Goal: Task Accomplishment & Management: Use online tool/utility

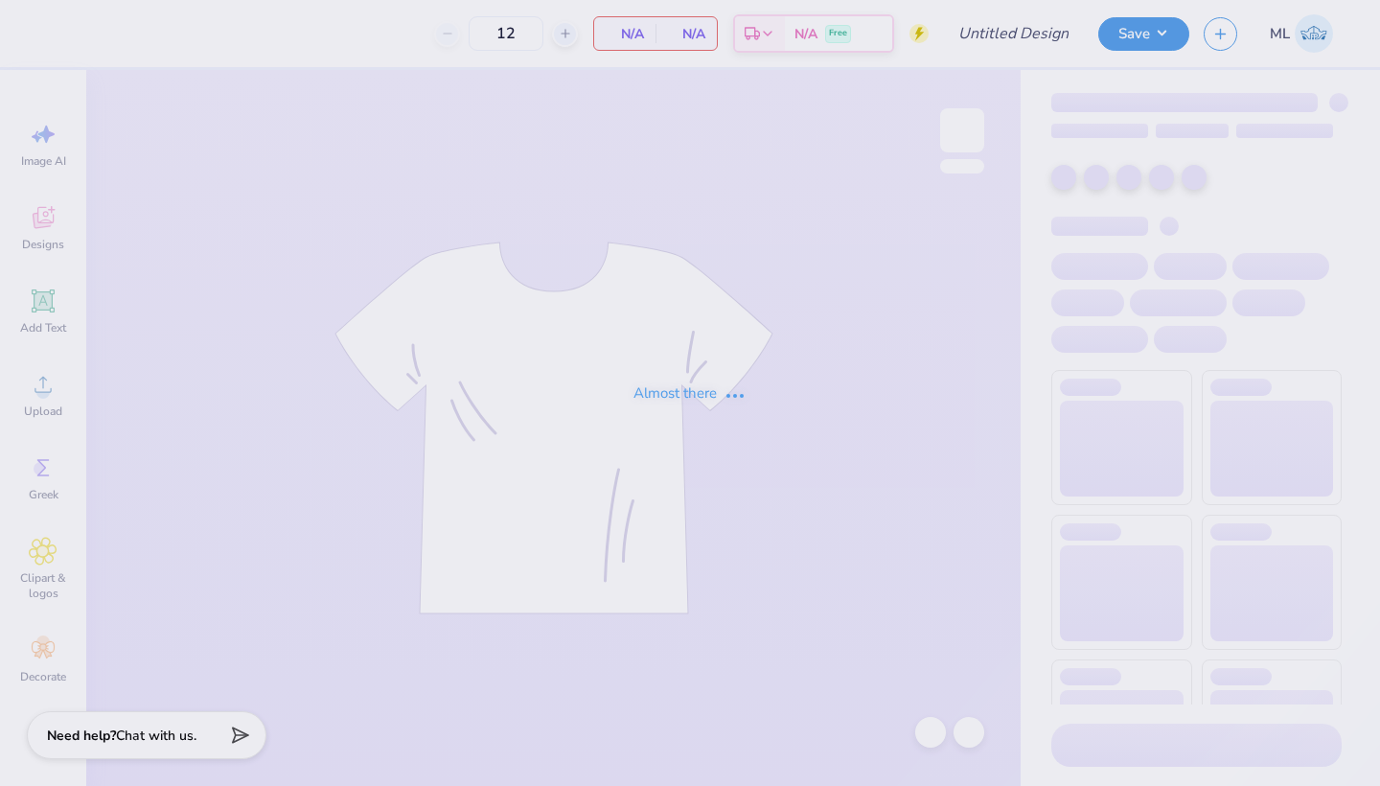
type input "Lucky Duck Tee"
type input "24"
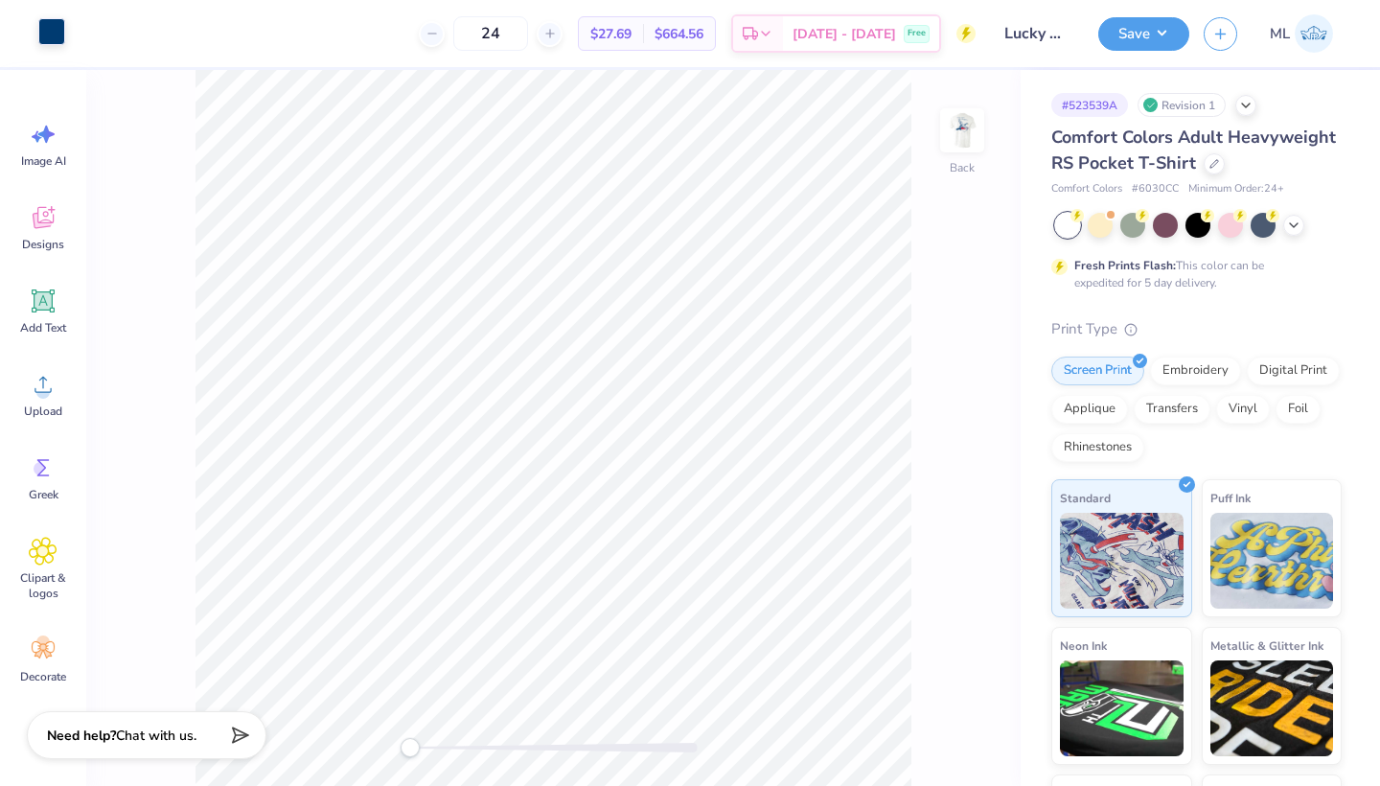
click at [56, 40] on div at bounding box center [51, 31] width 27 height 27
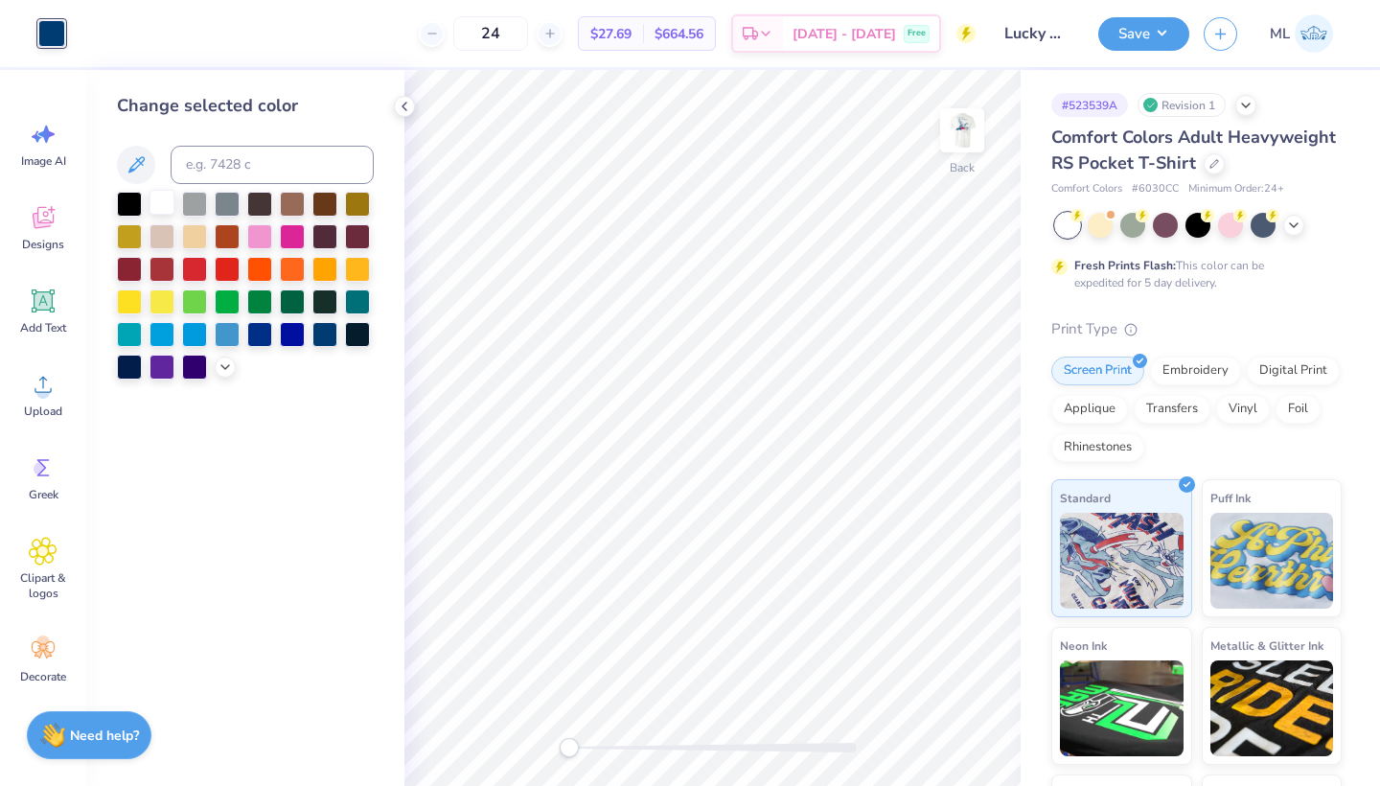
click at [153, 208] on div at bounding box center [162, 202] width 25 height 25
click at [1138, 219] on div at bounding box center [1132, 223] width 25 height 25
click at [968, 120] on img at bounding box center [962, 130] width 77 height 77
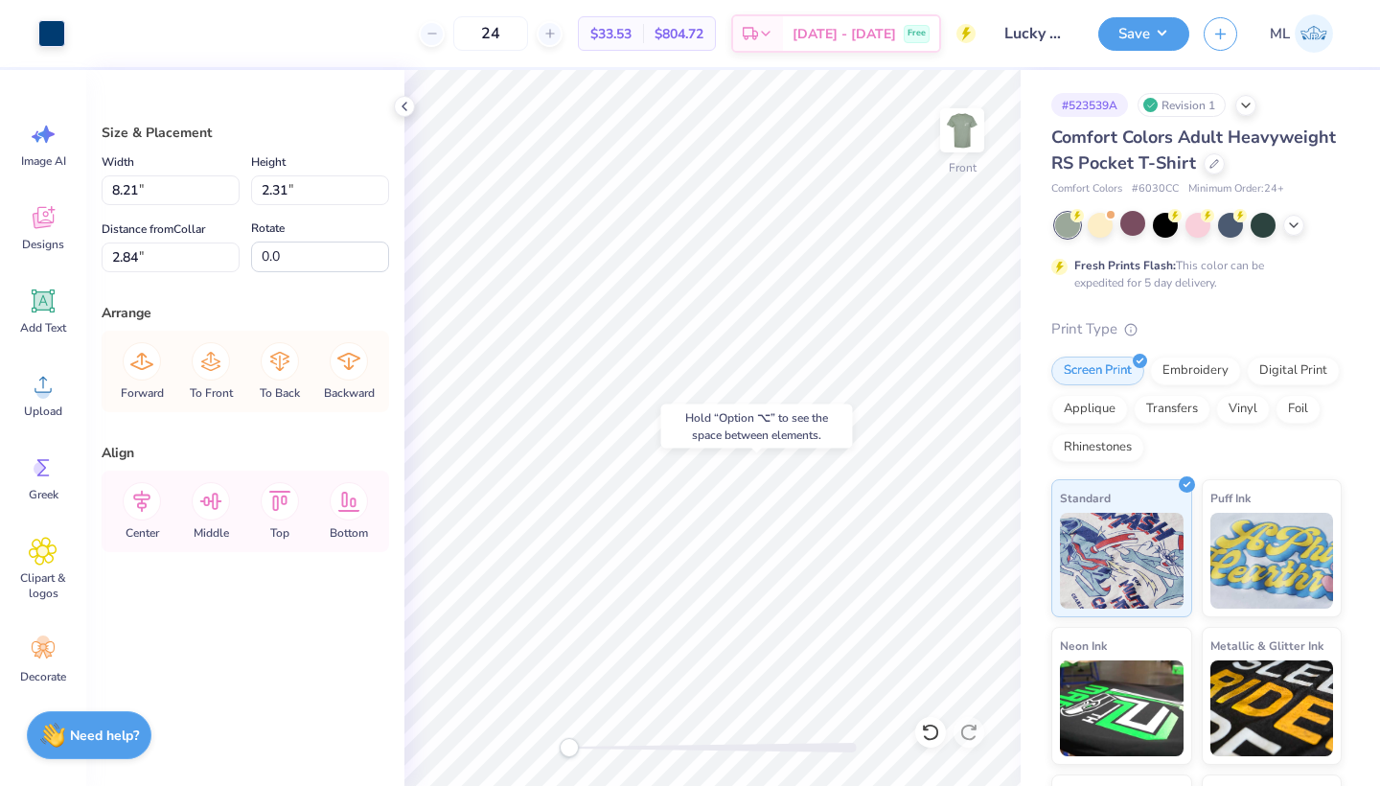
type input "16.18"
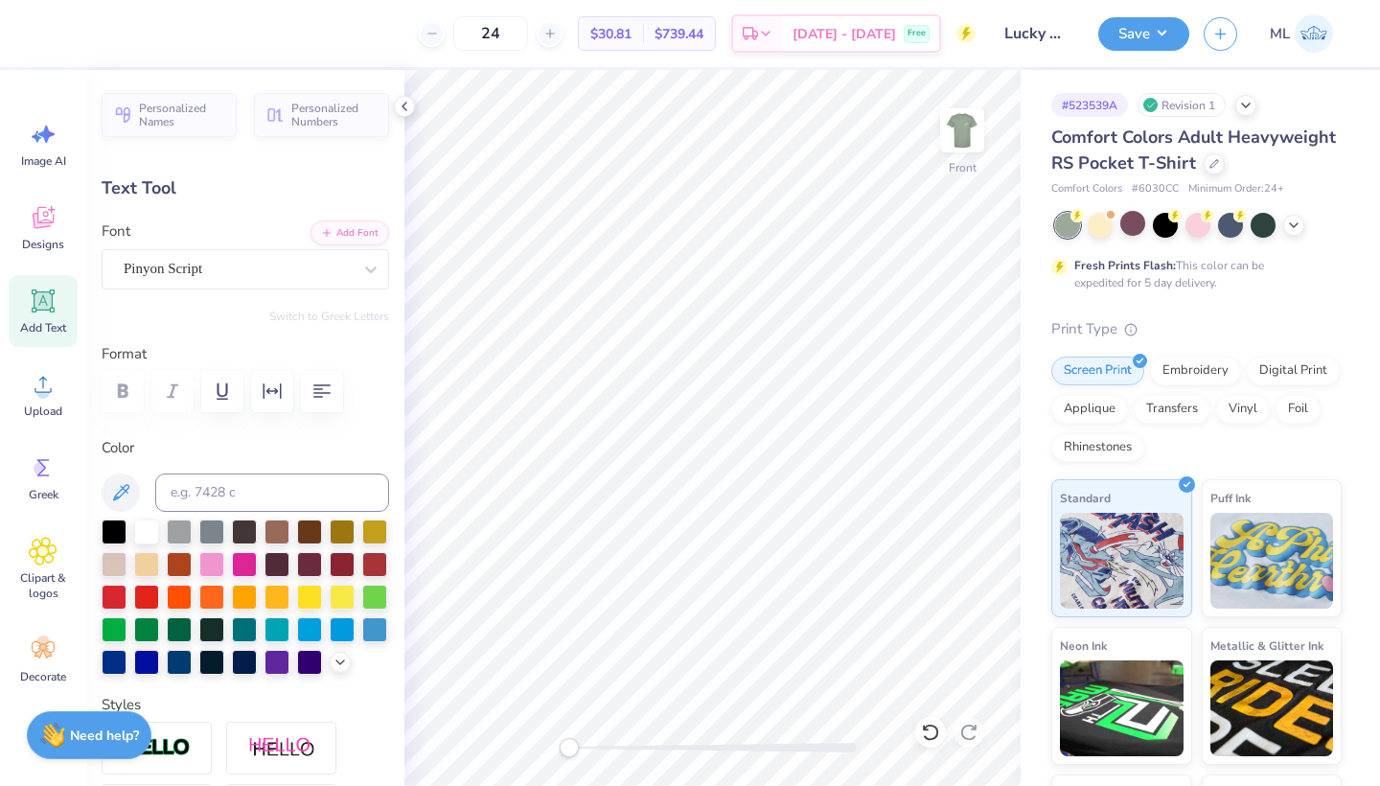
scroll to position [0, 10]
type textarea "Lucky Duck Date Function"
type input "7.29"
type input "1.04"
type input "17.45"
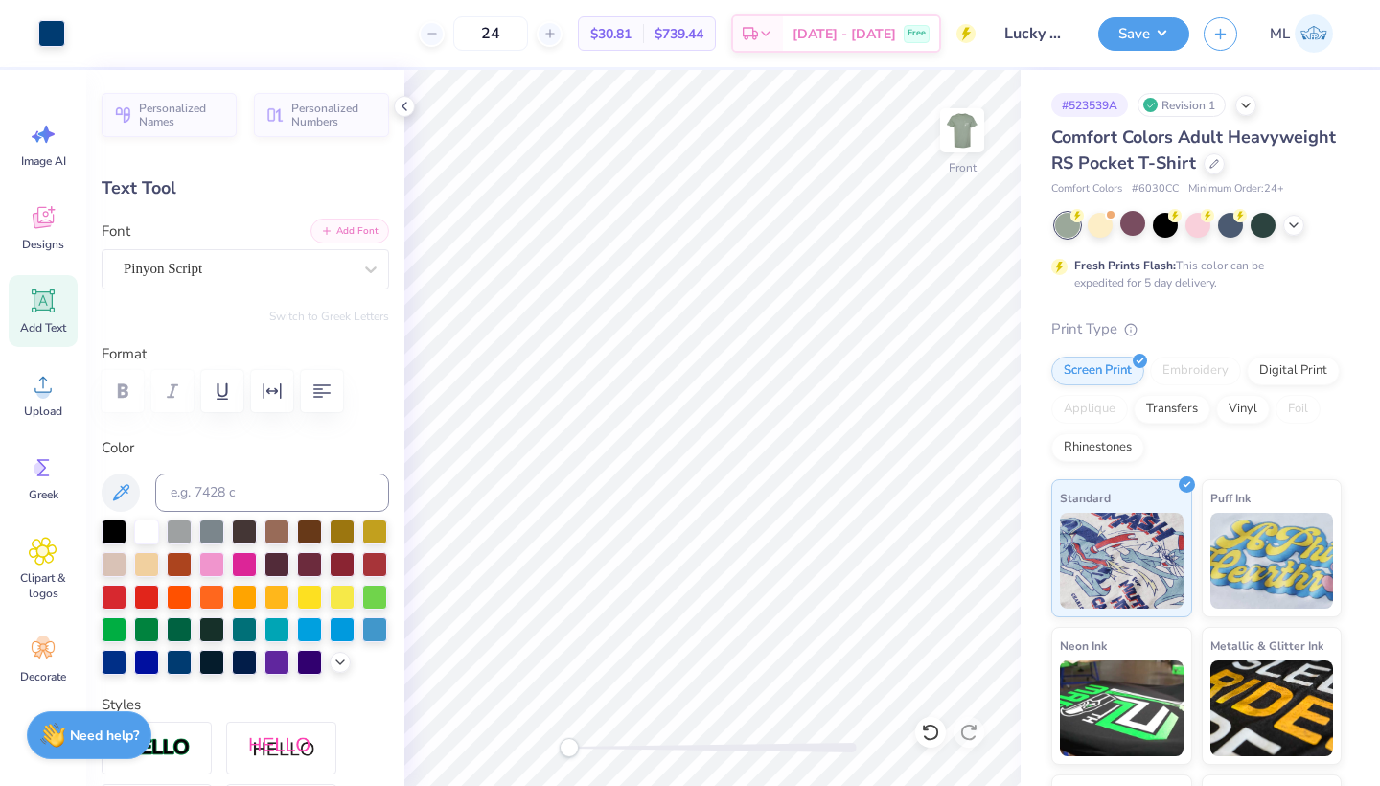
type input "14.19"
type input "1.57"
type input "16.18"
click at [141, 527] on div at bounding box center [146, 530] width 25 height 25
type input "12.08"
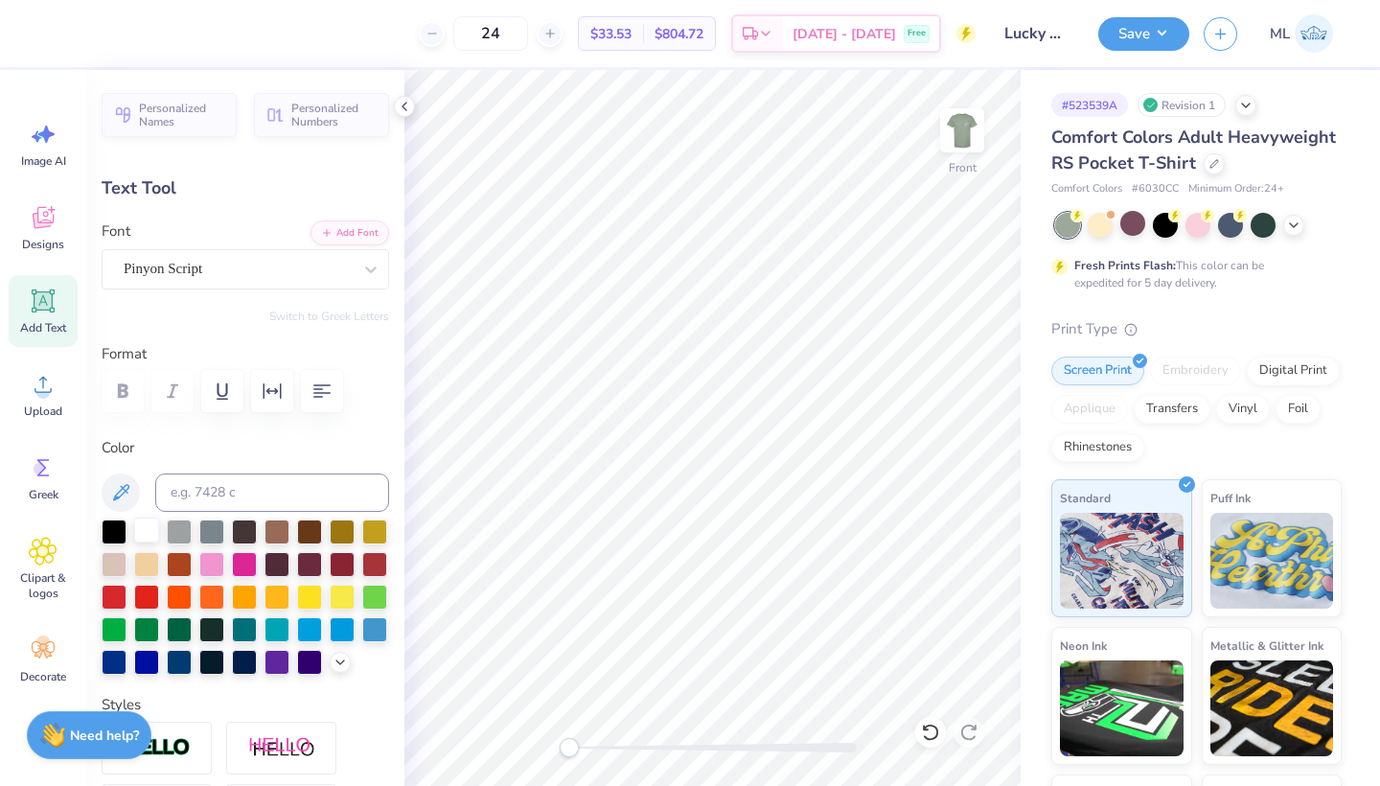
type input "1.34"
type input "3.55"
type input "0.31"
type input "5.31"
type input "8.33"
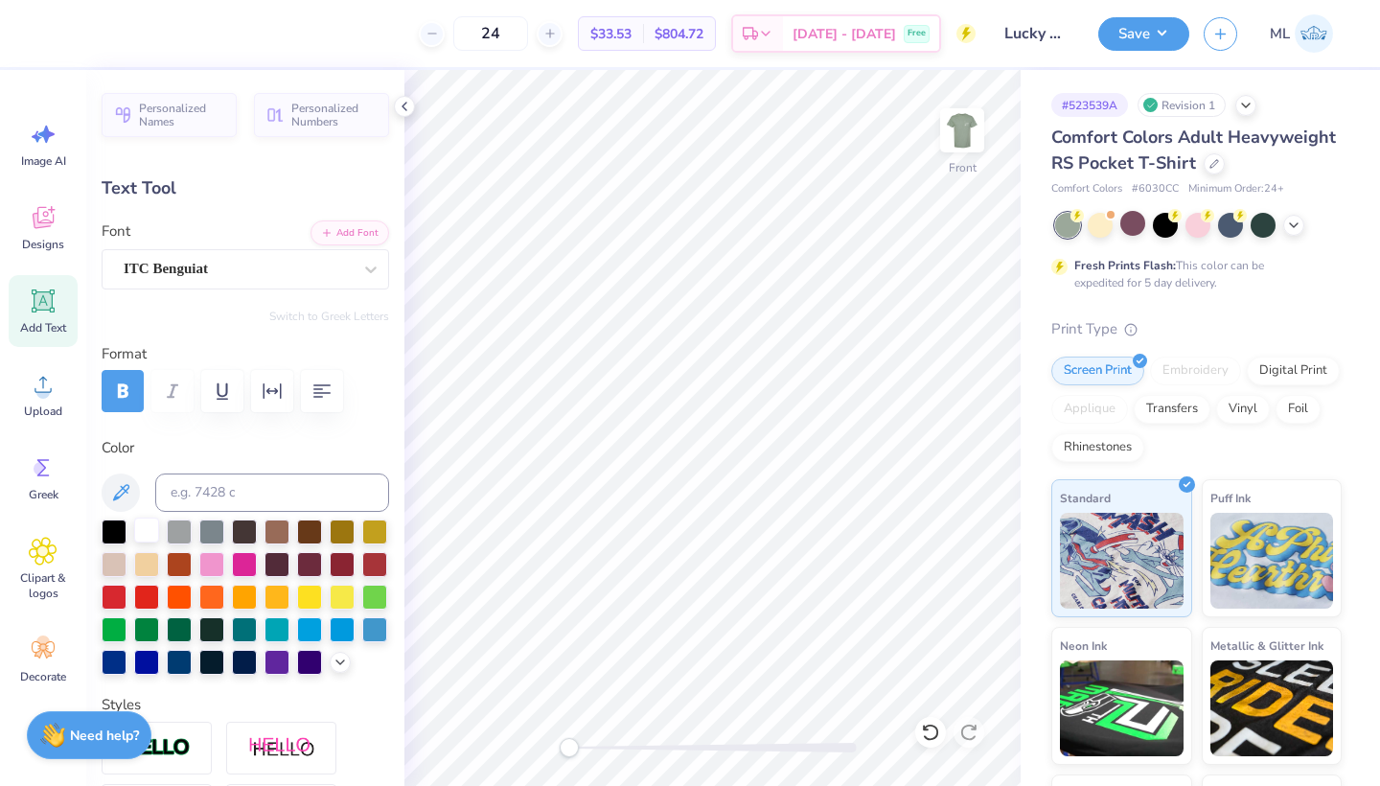
type input "0.72"
type input "17.47"
type textarea "Alpha Delta Pi"
click at [142, 535] on div at bounding box center [146, 530] width 25 height 25
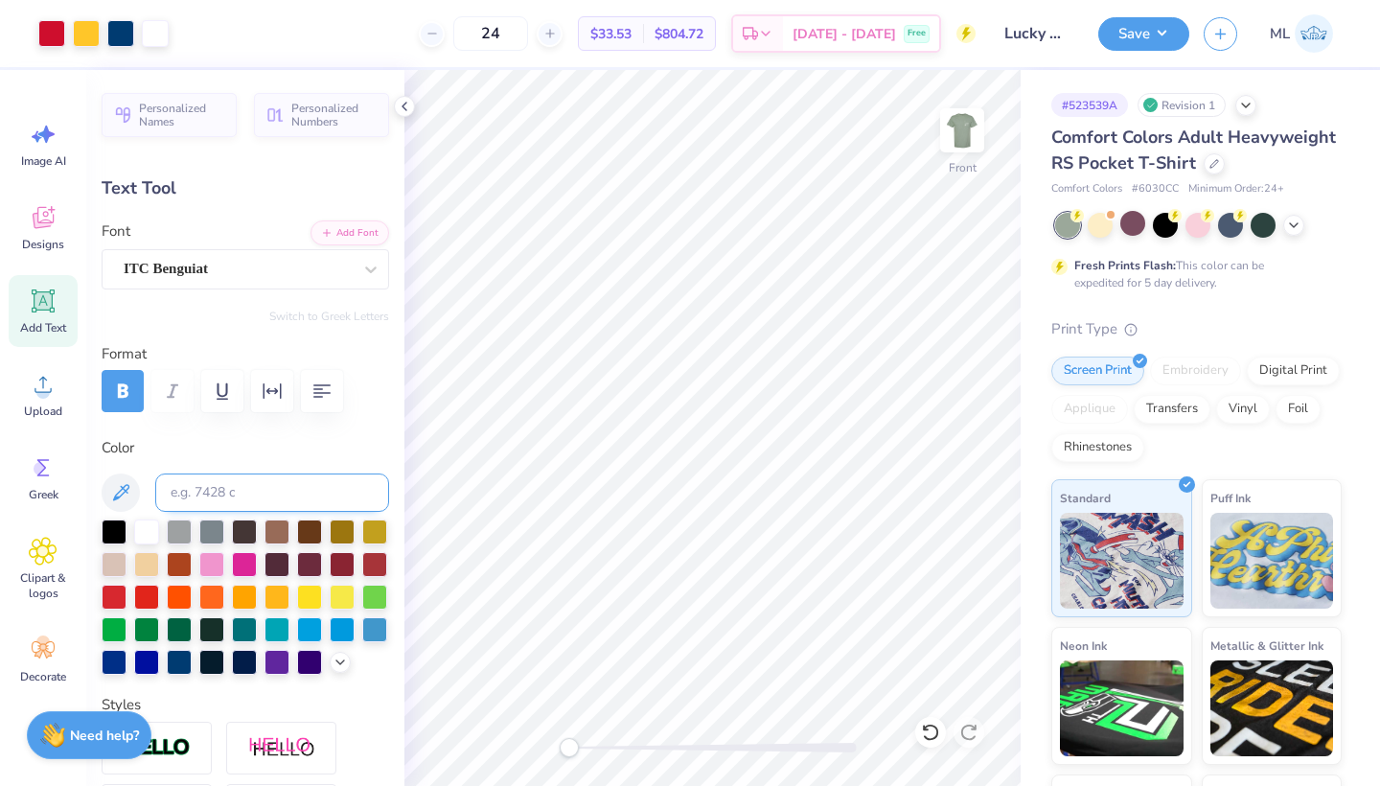
type input "6.53"
type input "0.81"
type input "17.43"
type input "12.08"
type input "1.34"
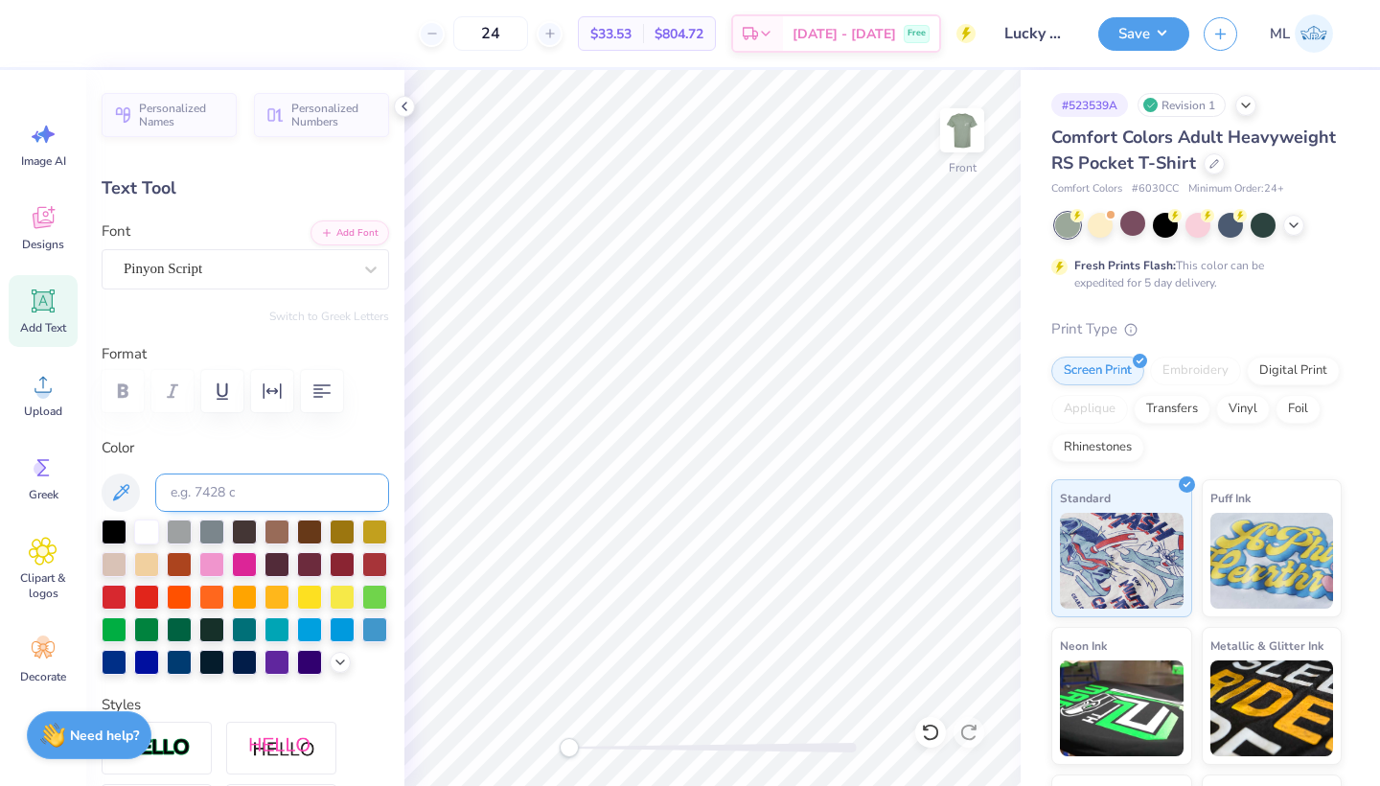
type input "16.14"
click at [218, 261] on div "Pinyon Script" at bounding box center [238, 269] width 232 height 30
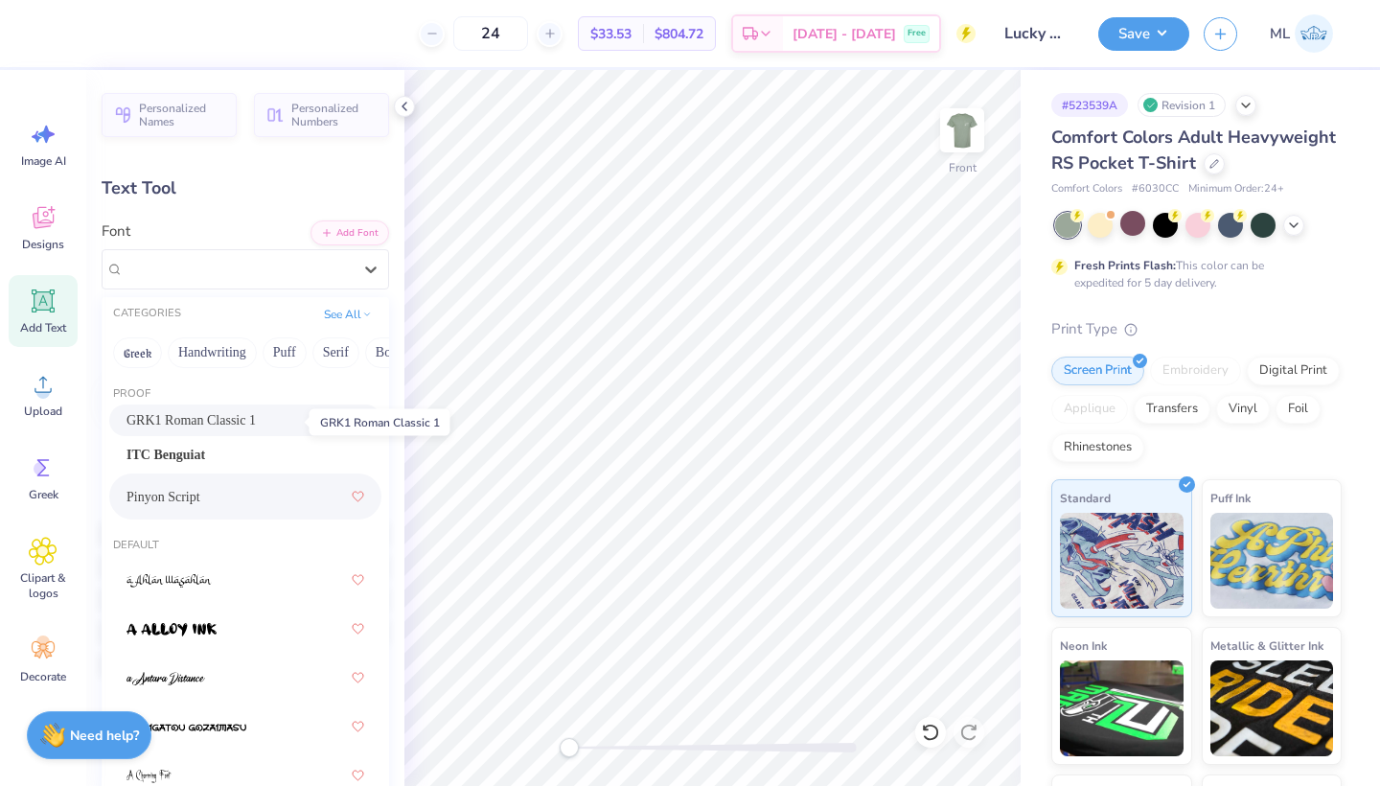
click at [228, 424] on span "GRK1 Roman Classic 1" at bounding box center [191, 420] width 129 height 20
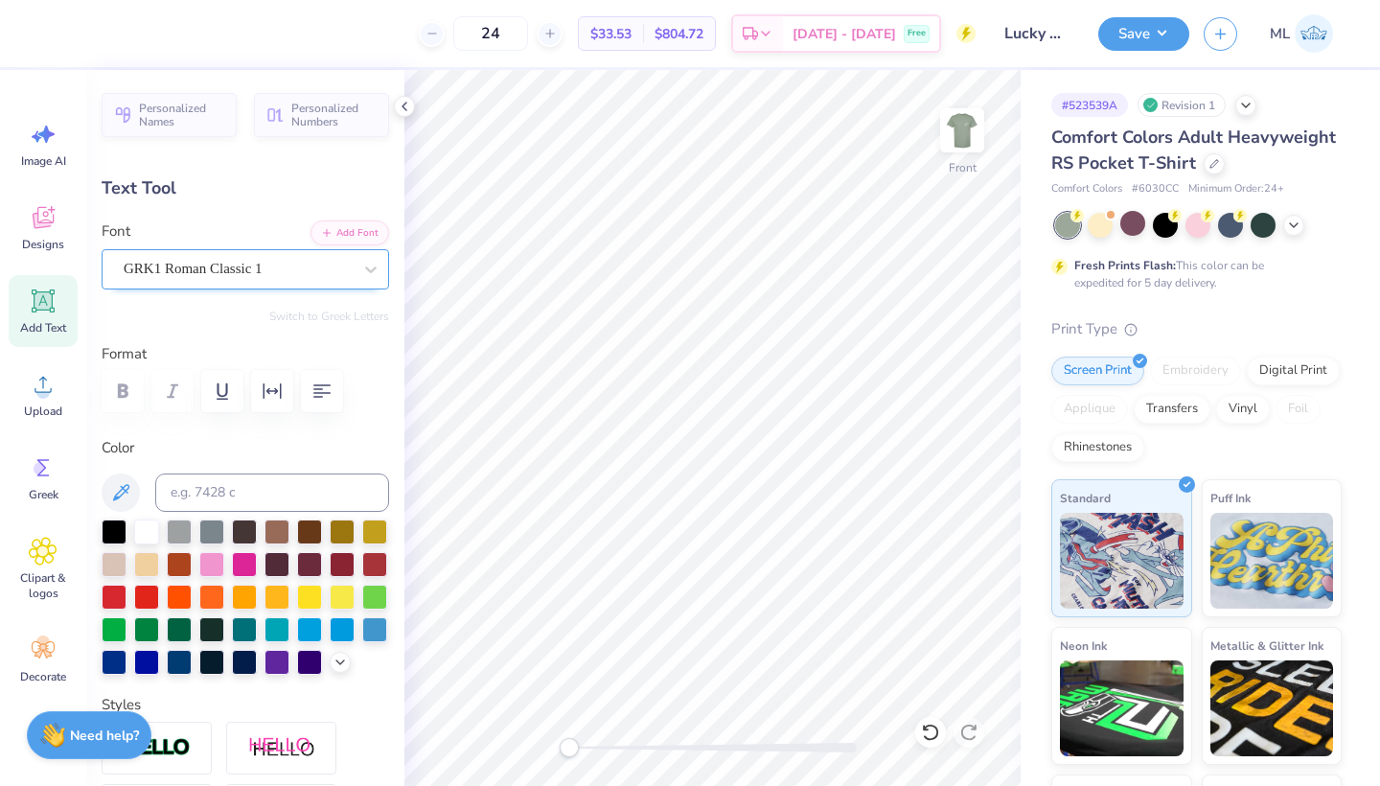
click at [209, 251] on div "GRK1 Roman Classic 1" at bounding box center [246, 269] width 288 height 40
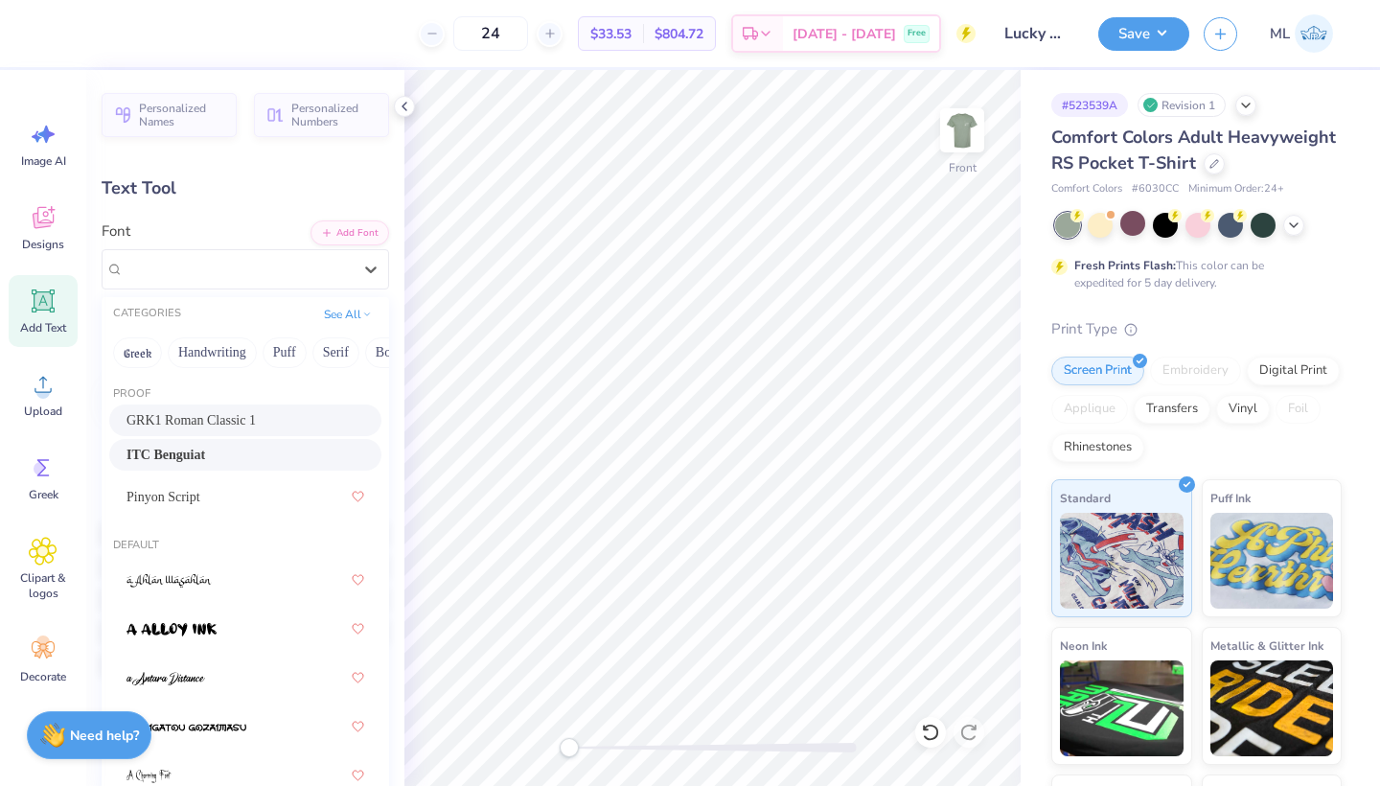
click at [203, 461] on span "ITC Benguiat" at bounding box center [166, 455] width 79 height 20
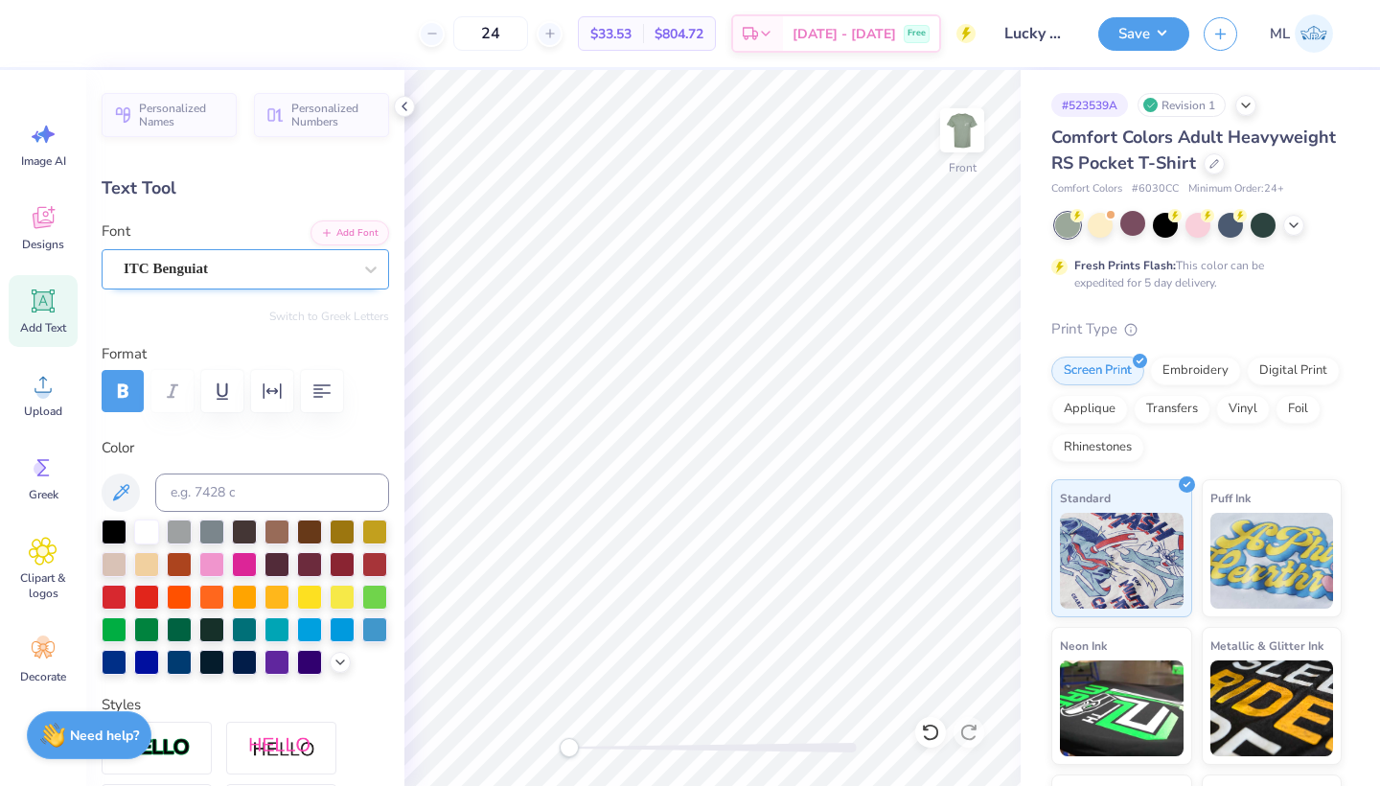
click at [196, 263] on span "ITC Benguiat" at bounding box center [166, 269] width 84 height 22
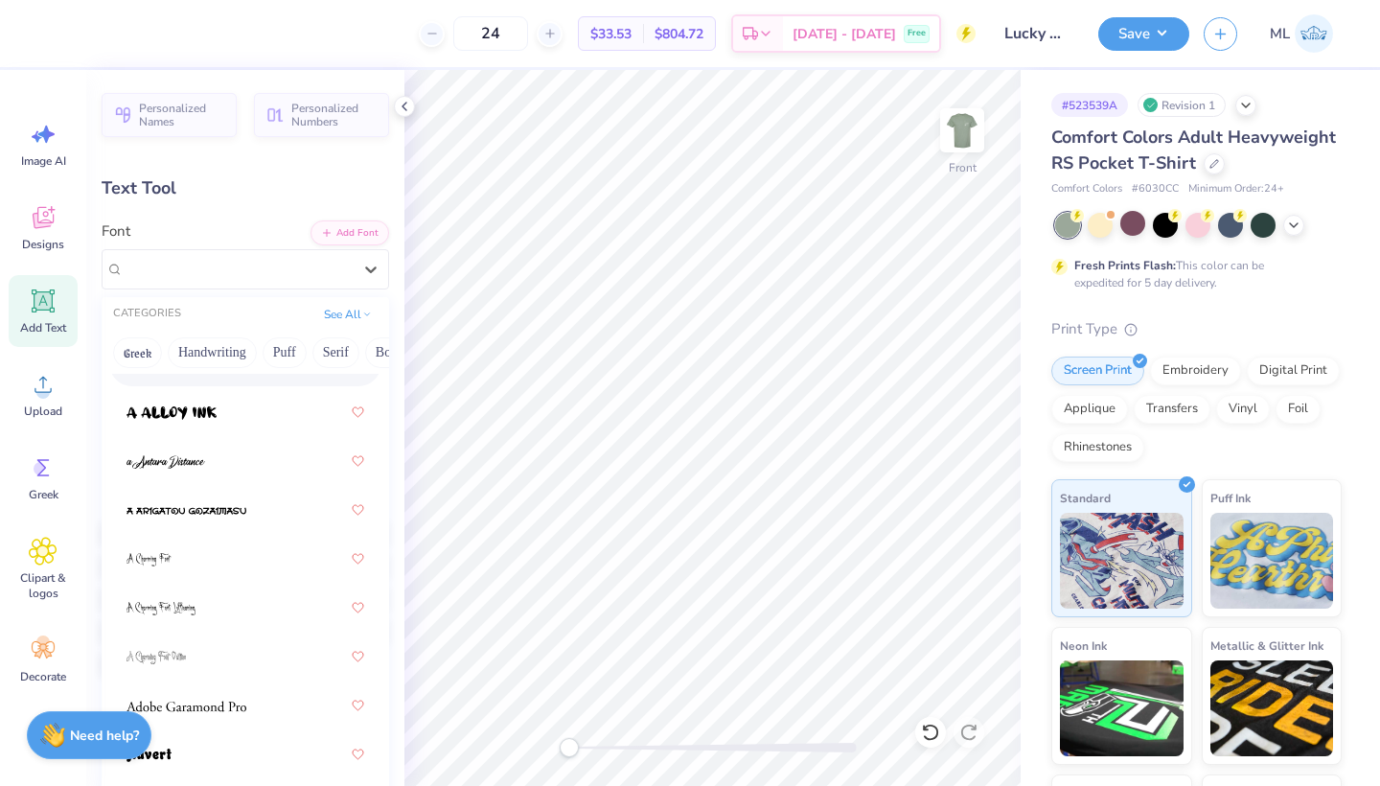
scroll to position [221, 0]
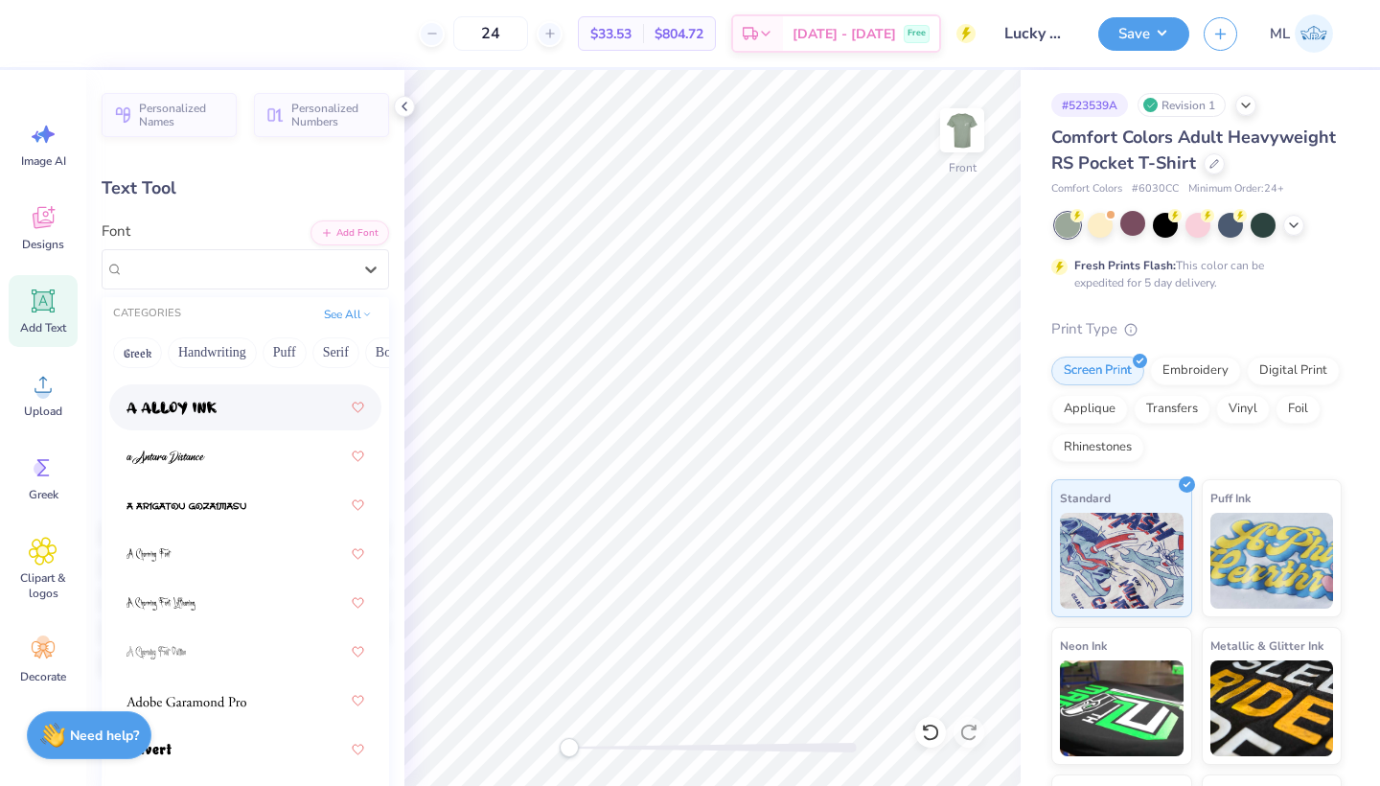
click at [182, 404] on img at bounding box center [172, 408] width 90 height 13
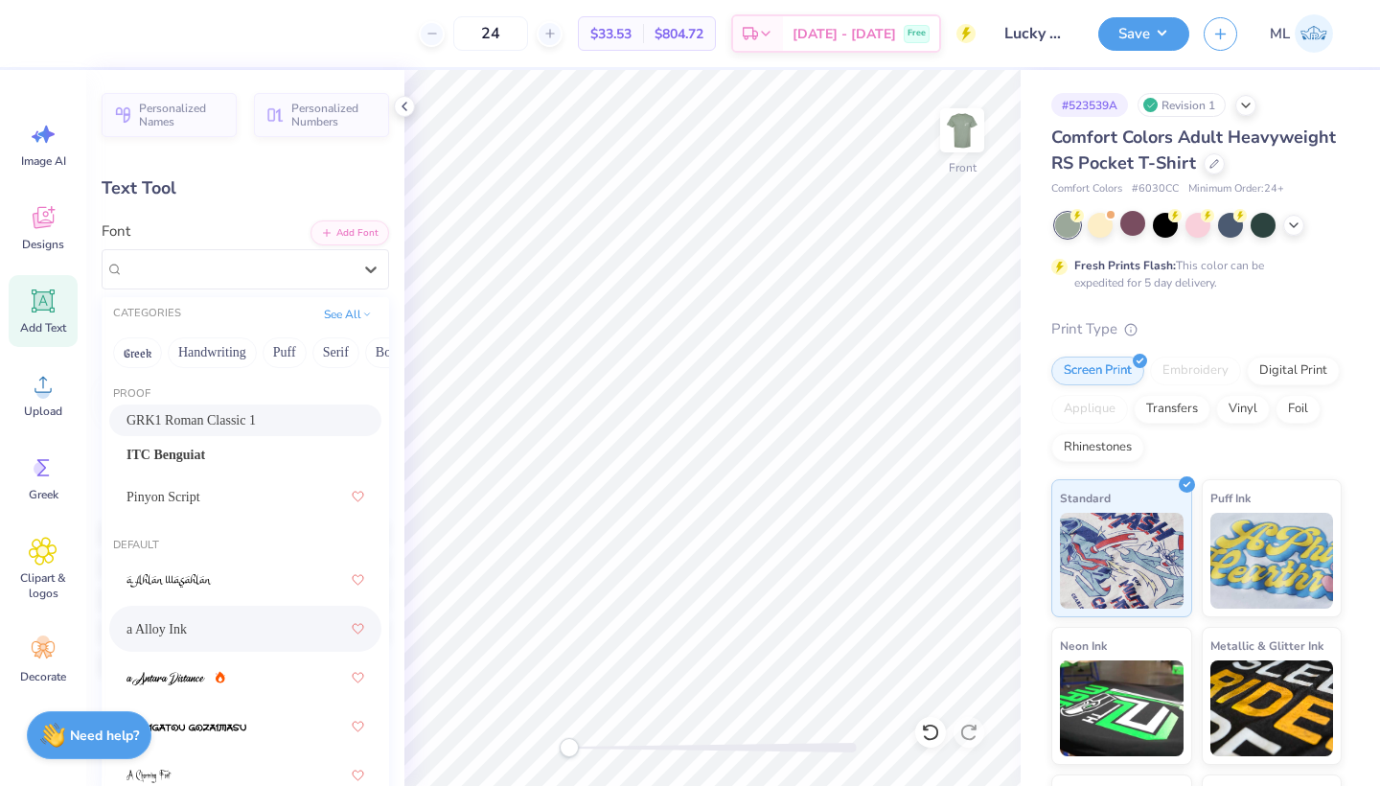
drag, startPoint x: 166, startPoint y: 269, endPoint x: 196, endPoint y: 426, distance: 160.0
click at [166, 269] on span "a Alloy Ink" at bounding box center [156, 269] width 65 height 22
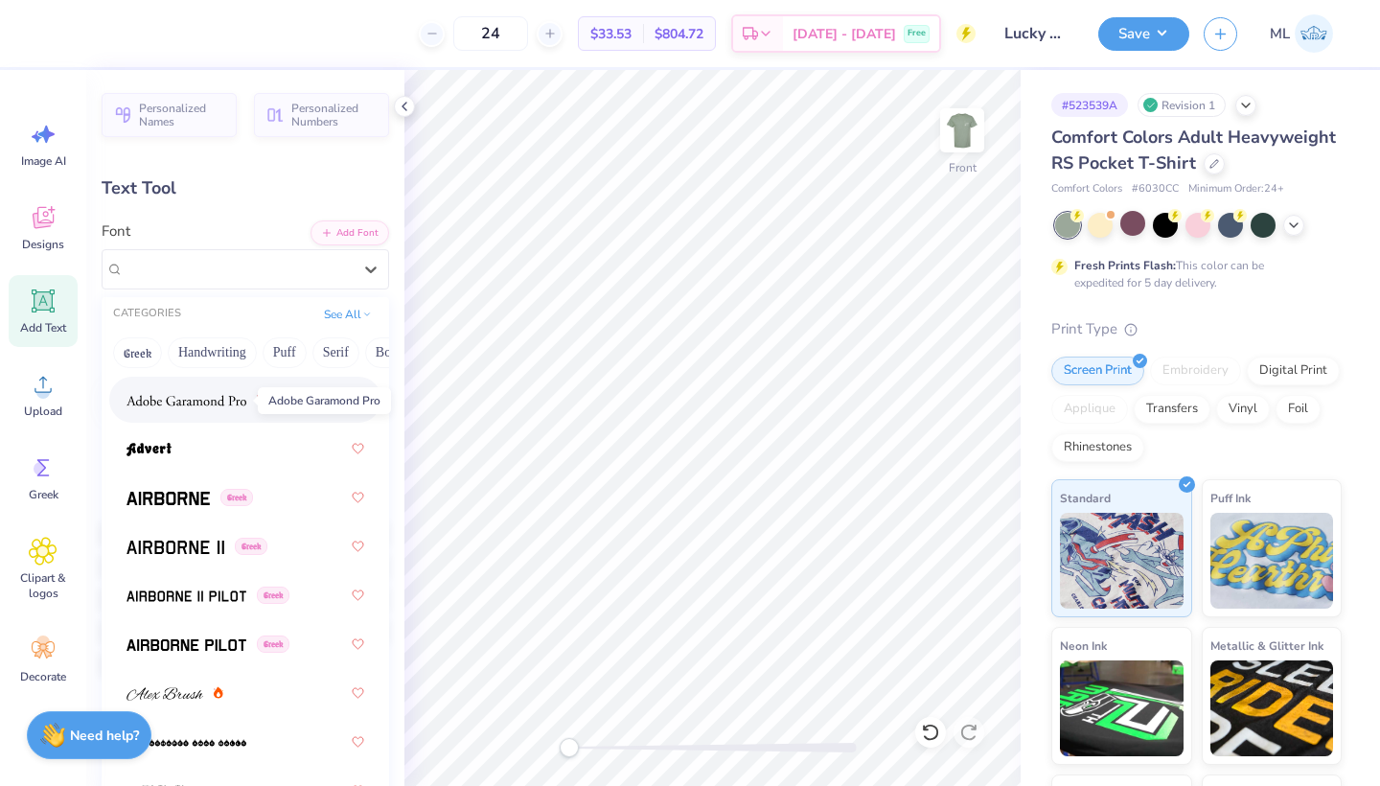
scroll to position [523, 0]
click at [166, 444] on img at bounding box center [149, 448] width 45 height 13
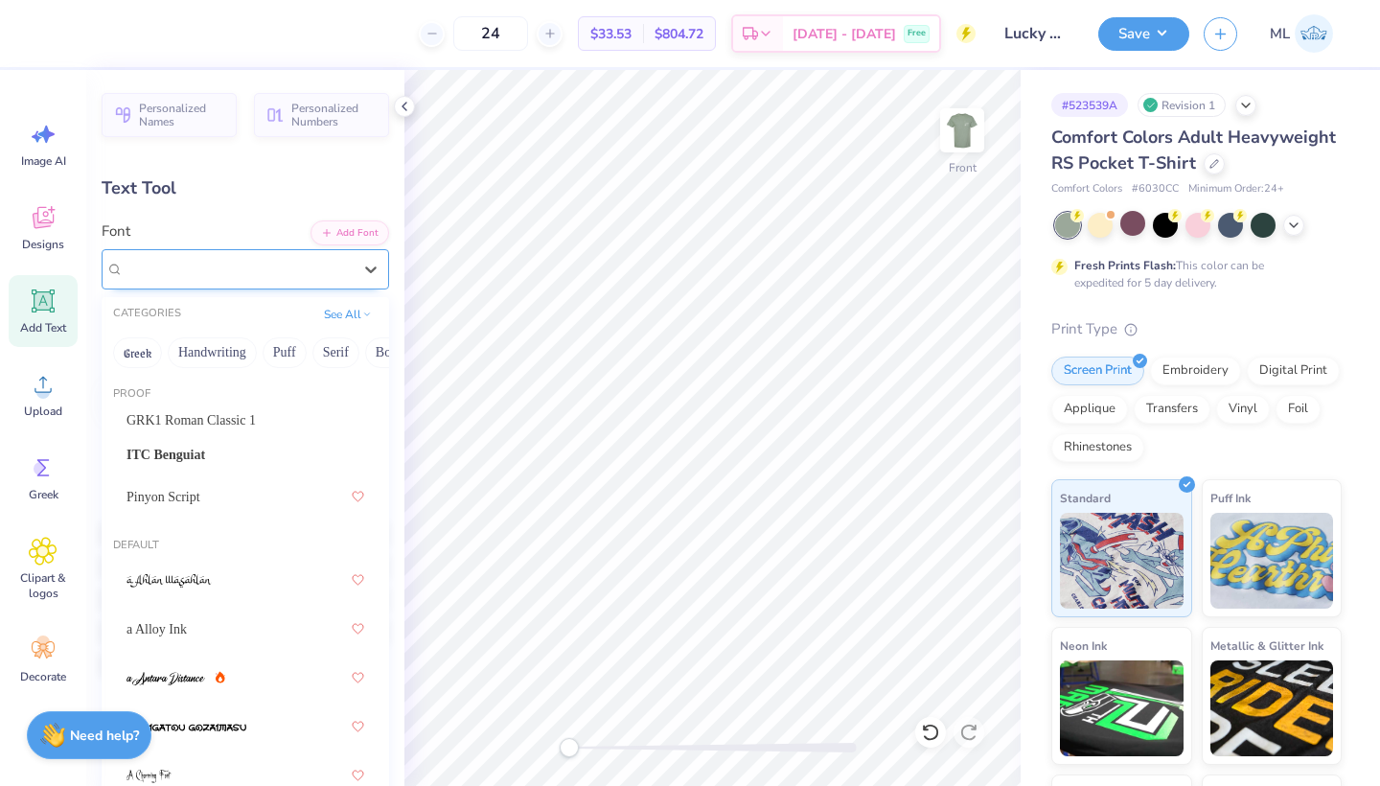
click at [157, 256] on div at bounding box center [238, 269] width 228 height 26
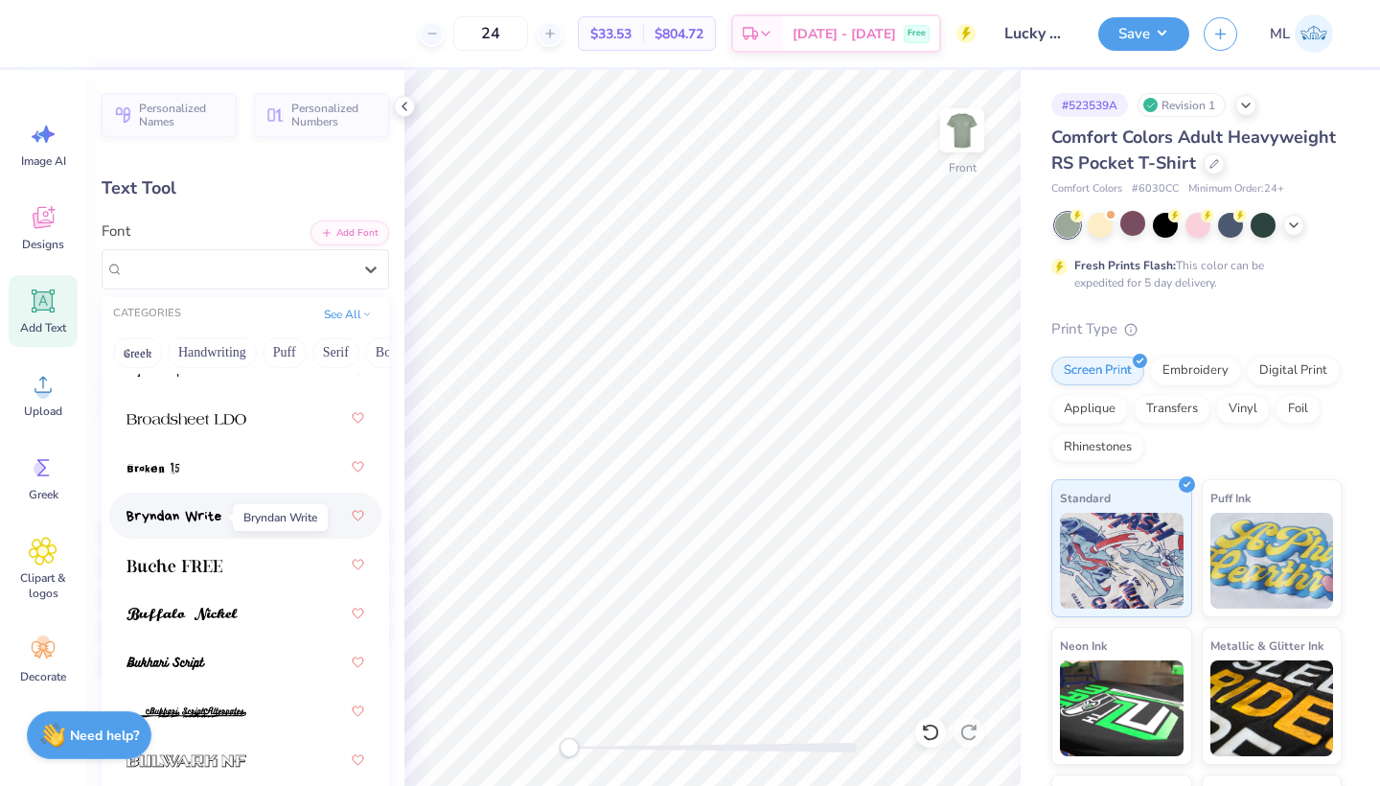
scroll to position [2458, 0]
click at [174, 508] on span at bounding box center [174, 517] width 95 height 20
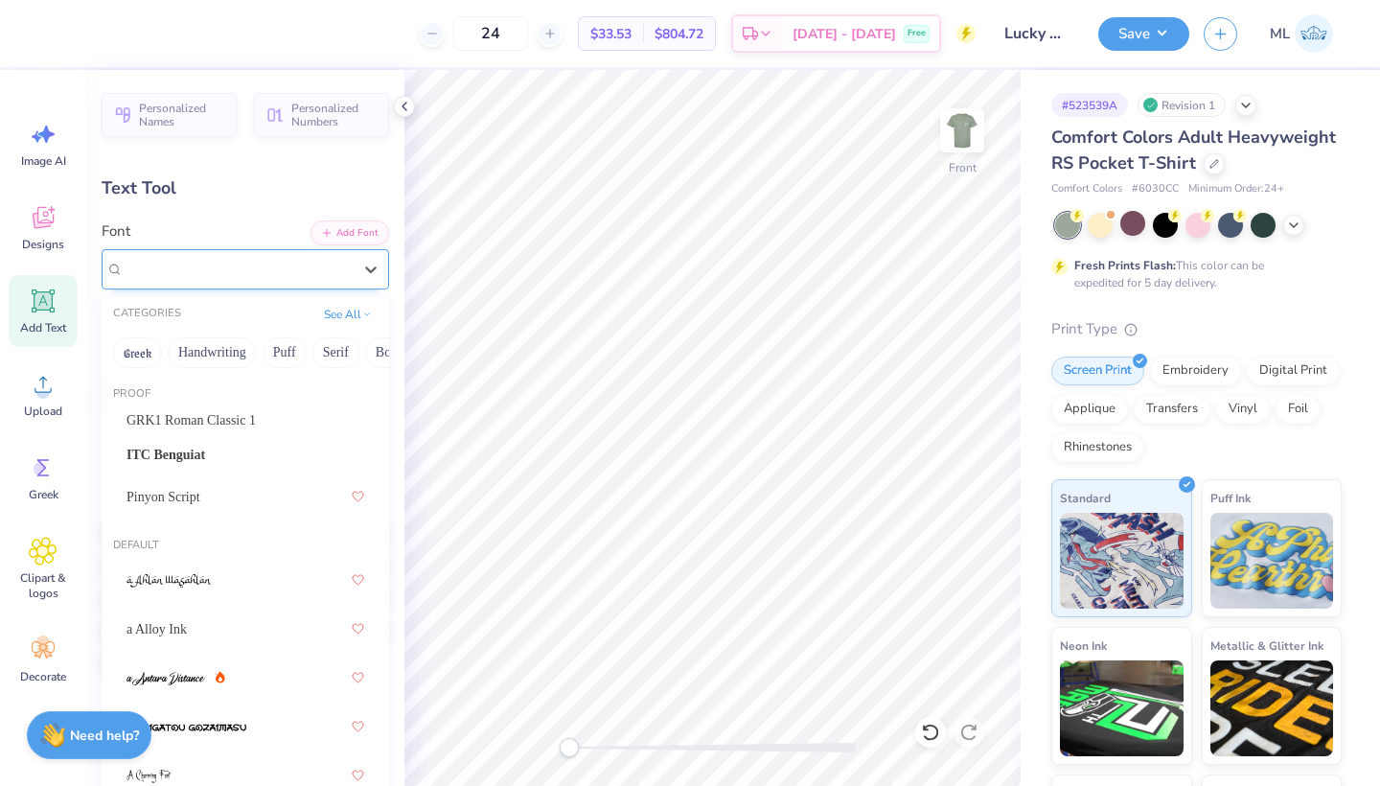
click at [200, 265] on span "Bryndan Write" at bounding box center [166, 269] width 85 height 22
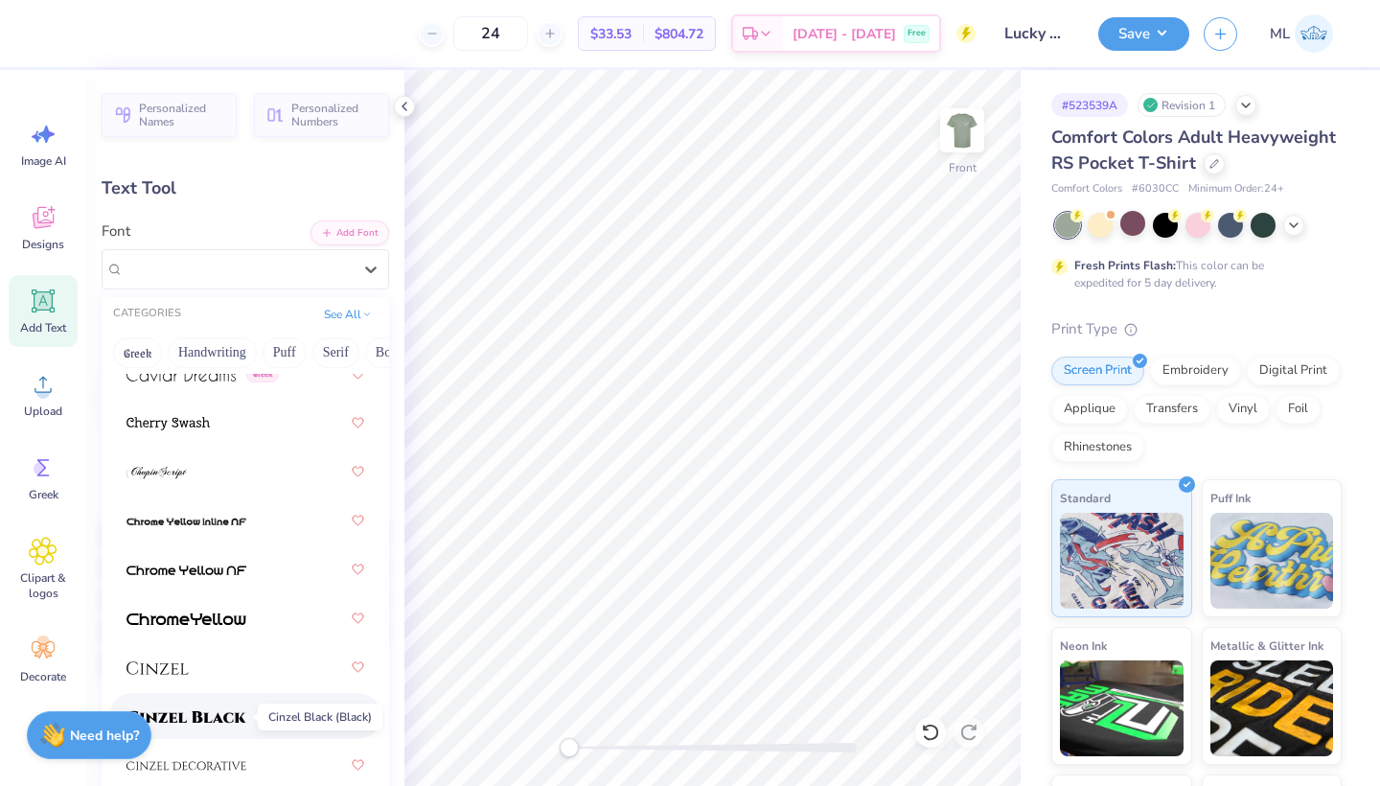
scroll to position [3138, 0]
click at [174, 671] on img at bounding box center [158, 668] width 62 height 13
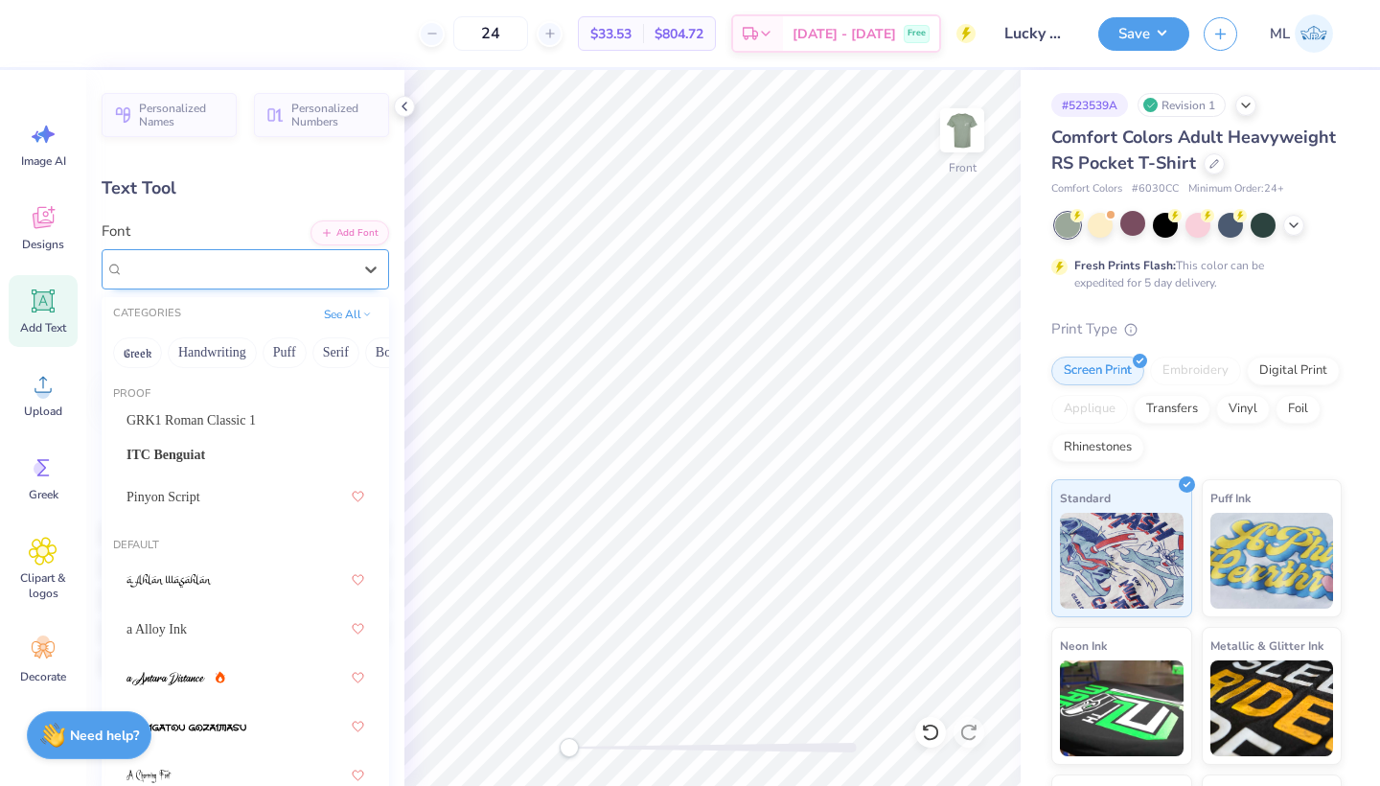
click at [180, 273] on img at bounding box center [155, 270] width 62 height 13
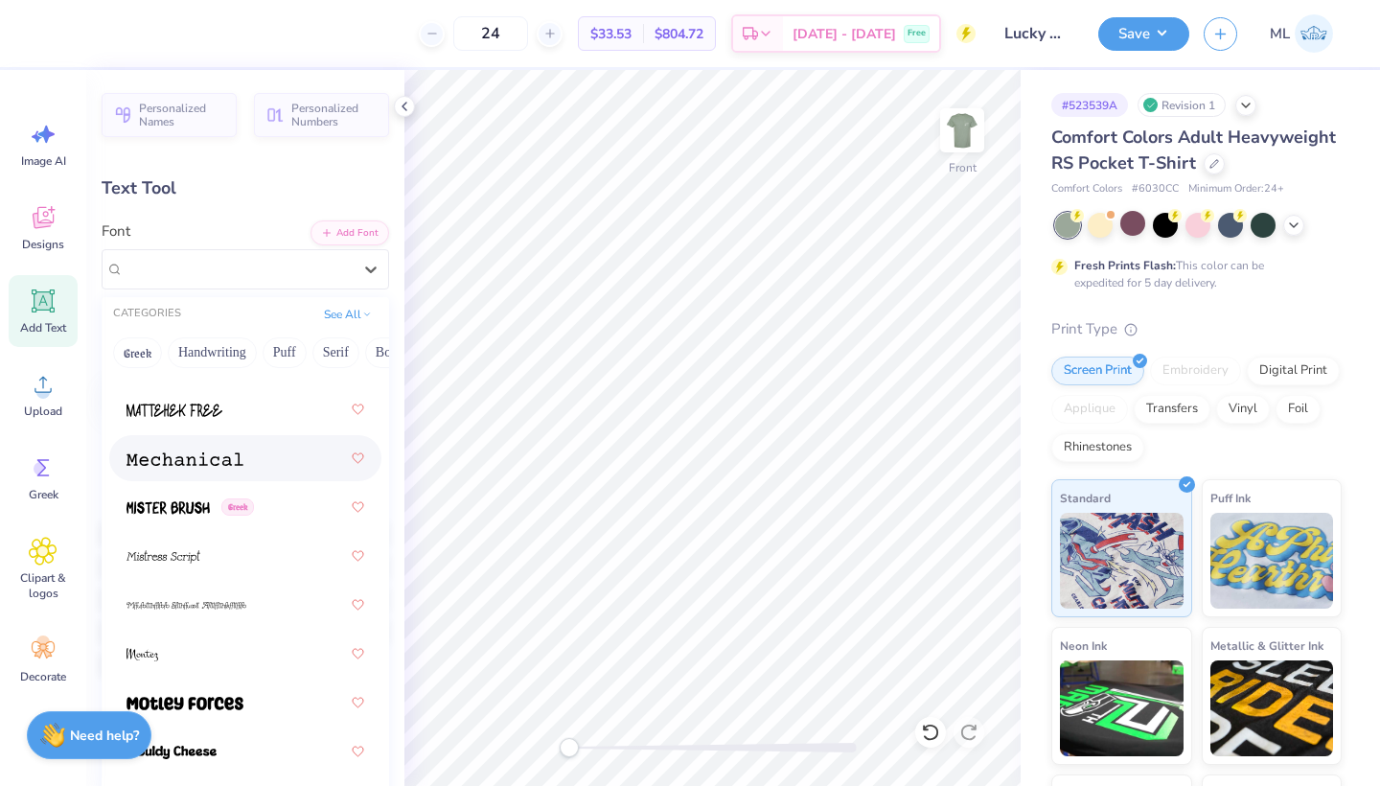
scroll to position [9976, 0]
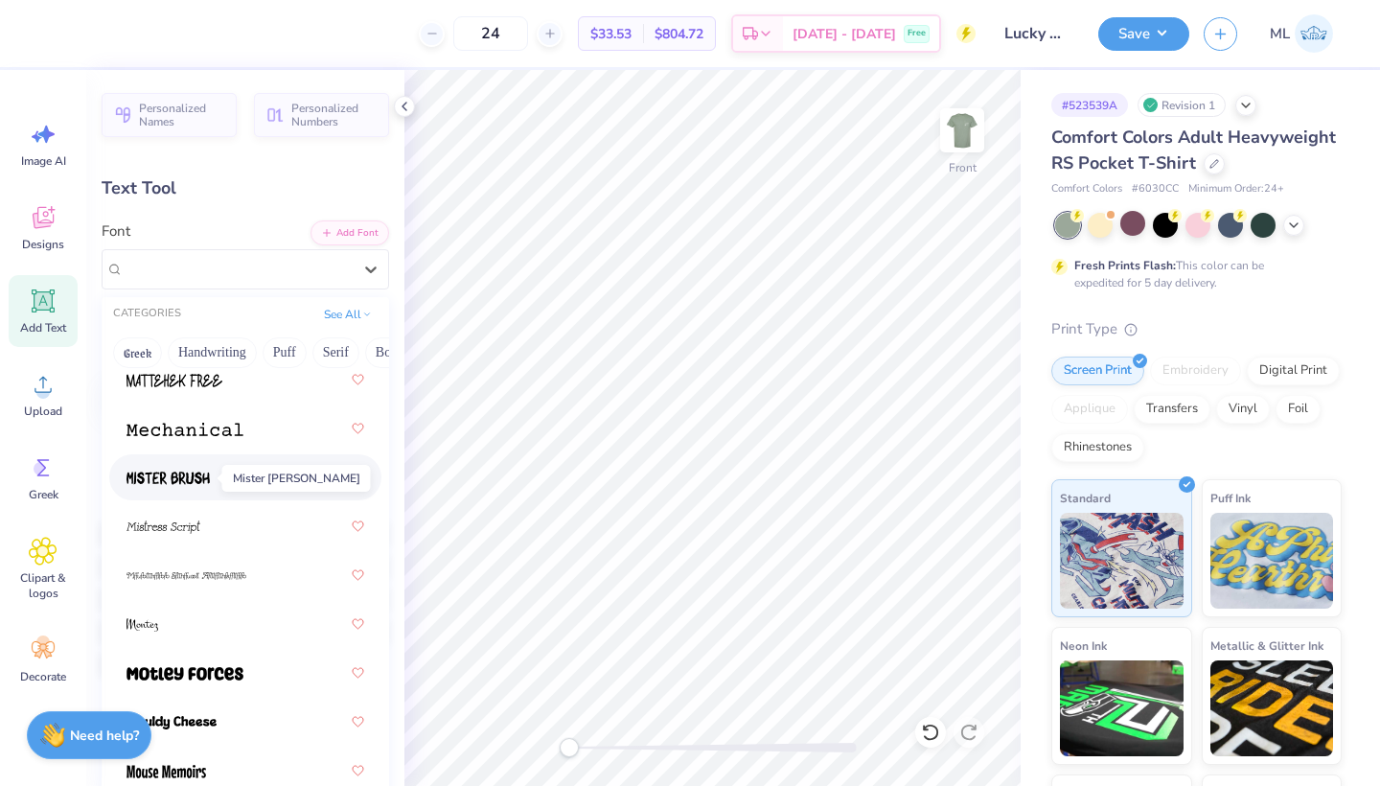
click at [186, 488] on span at bounding box center [168, 478] width 83 height 20
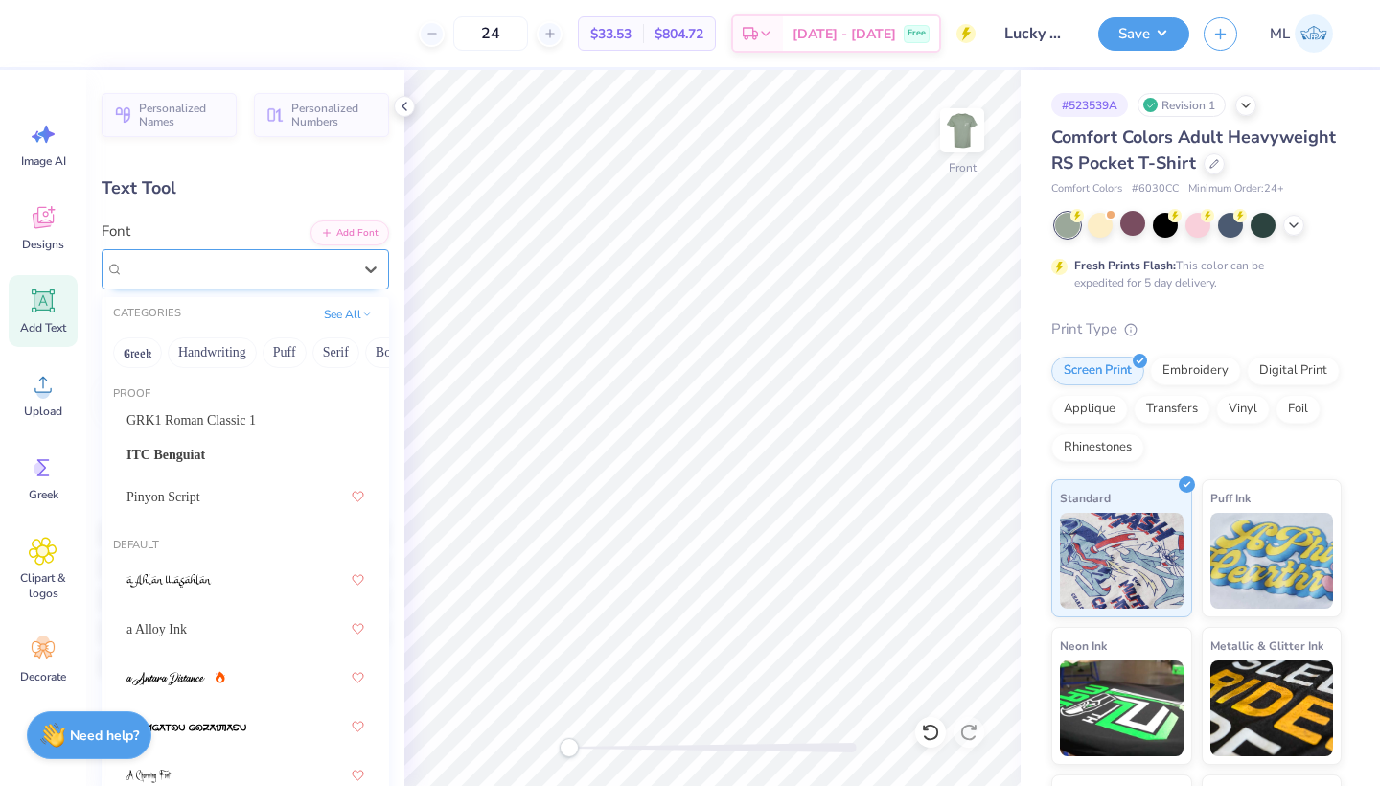
click at [289, 267] on span "Greek" at bounding box center [305, 269] width 33 height 17
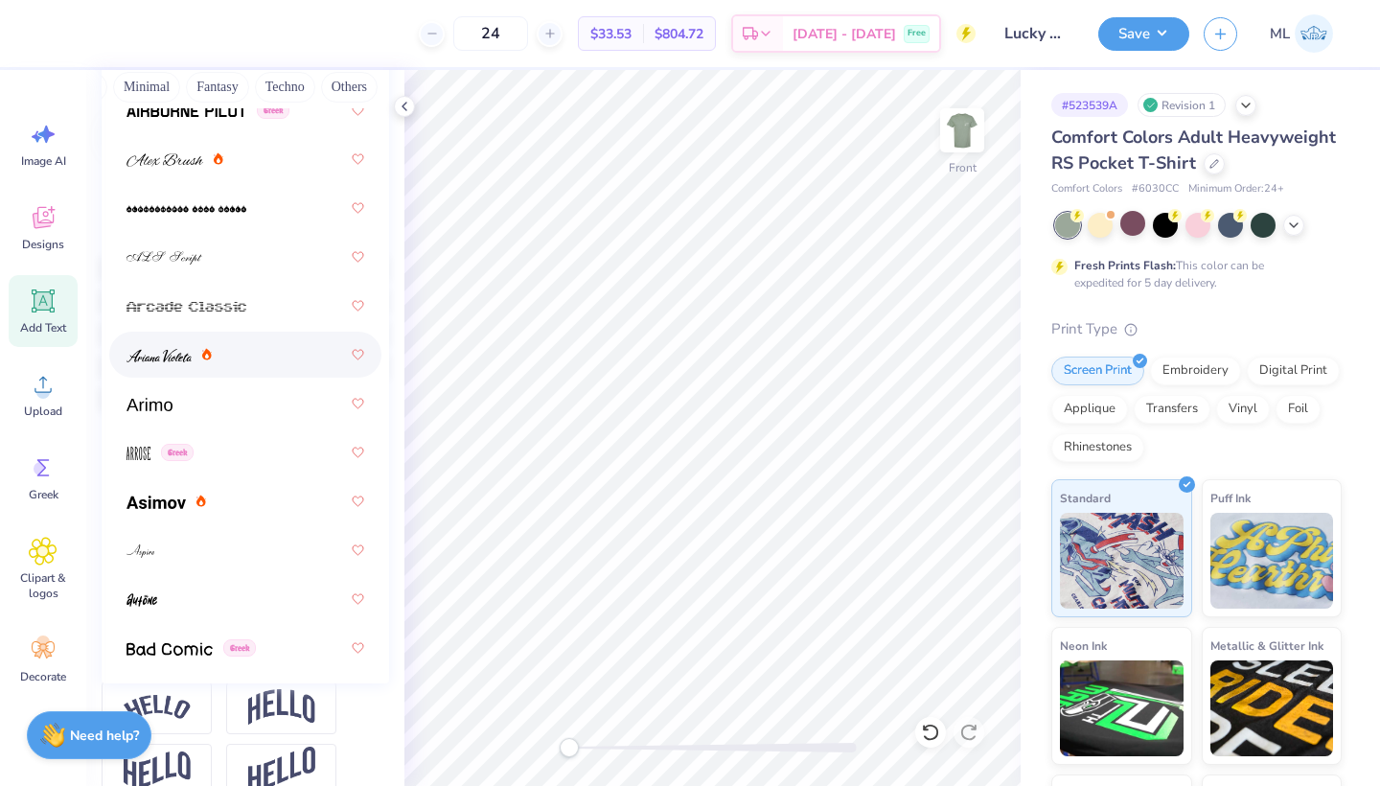
scroll to position [1083, 0]
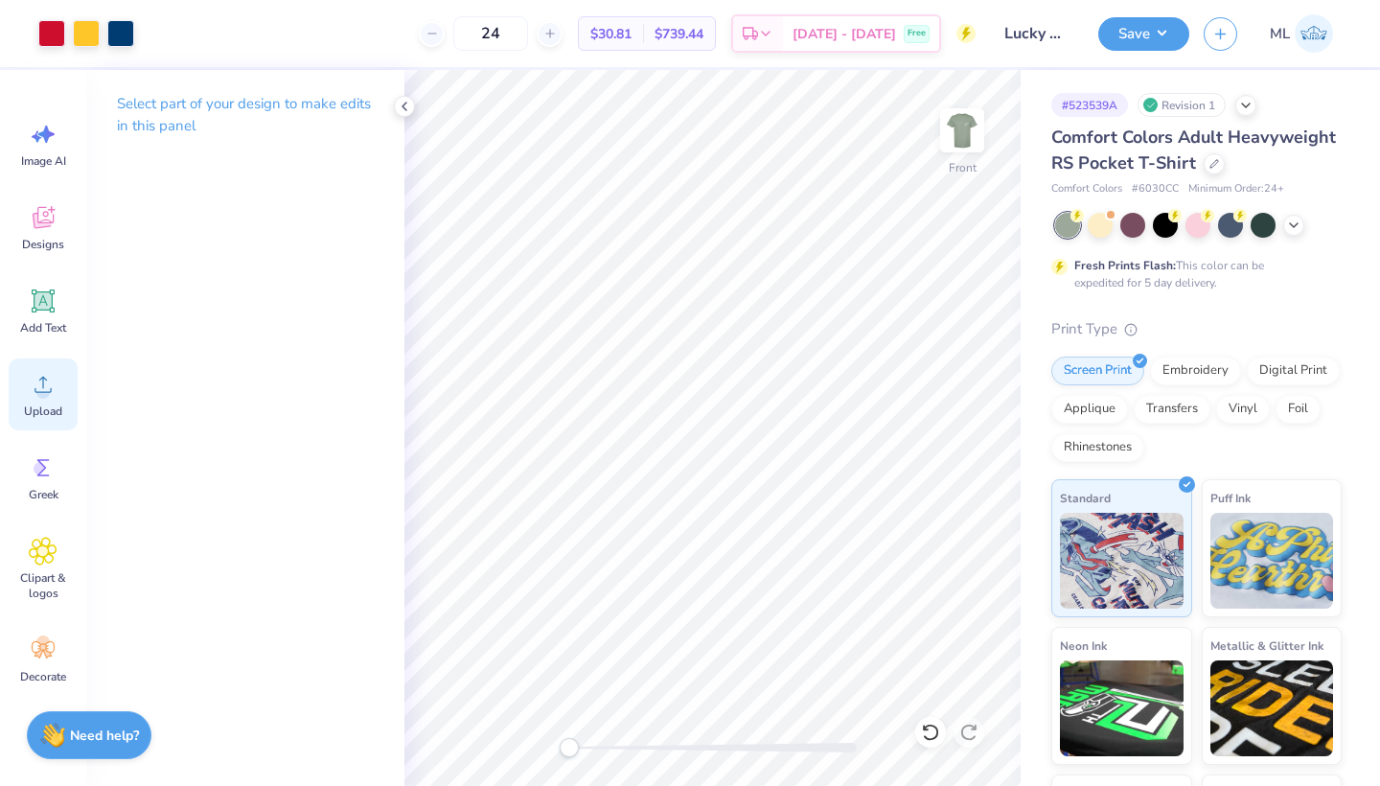
click at [35, 387] on icon at bounding box center [43, 384] width 29 height 29
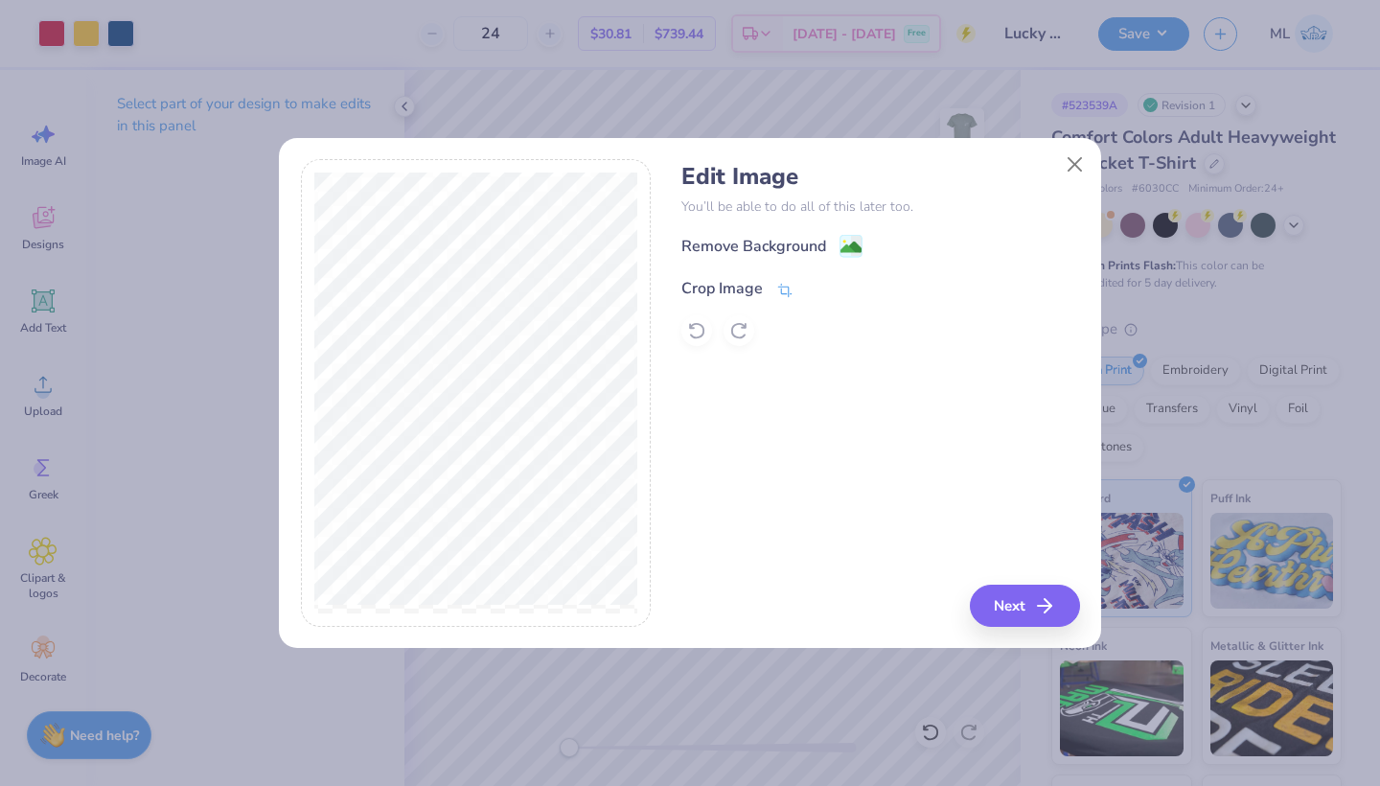
click at [783, 284] on icon at bounding box center [784, 290] width 17 height 17
click at [814, 288] on polyline at bounding box center [818, 287] width 8 height 6
click at [776, 299] on span at bounding box center [784, 288] width 17 height 23
click at [803, 292] on div "Crop Image" at bounding box center [767, 286] width 173 height 23
click at [812, 292] on icon at bounding box center [818, 287] width 12 height 12
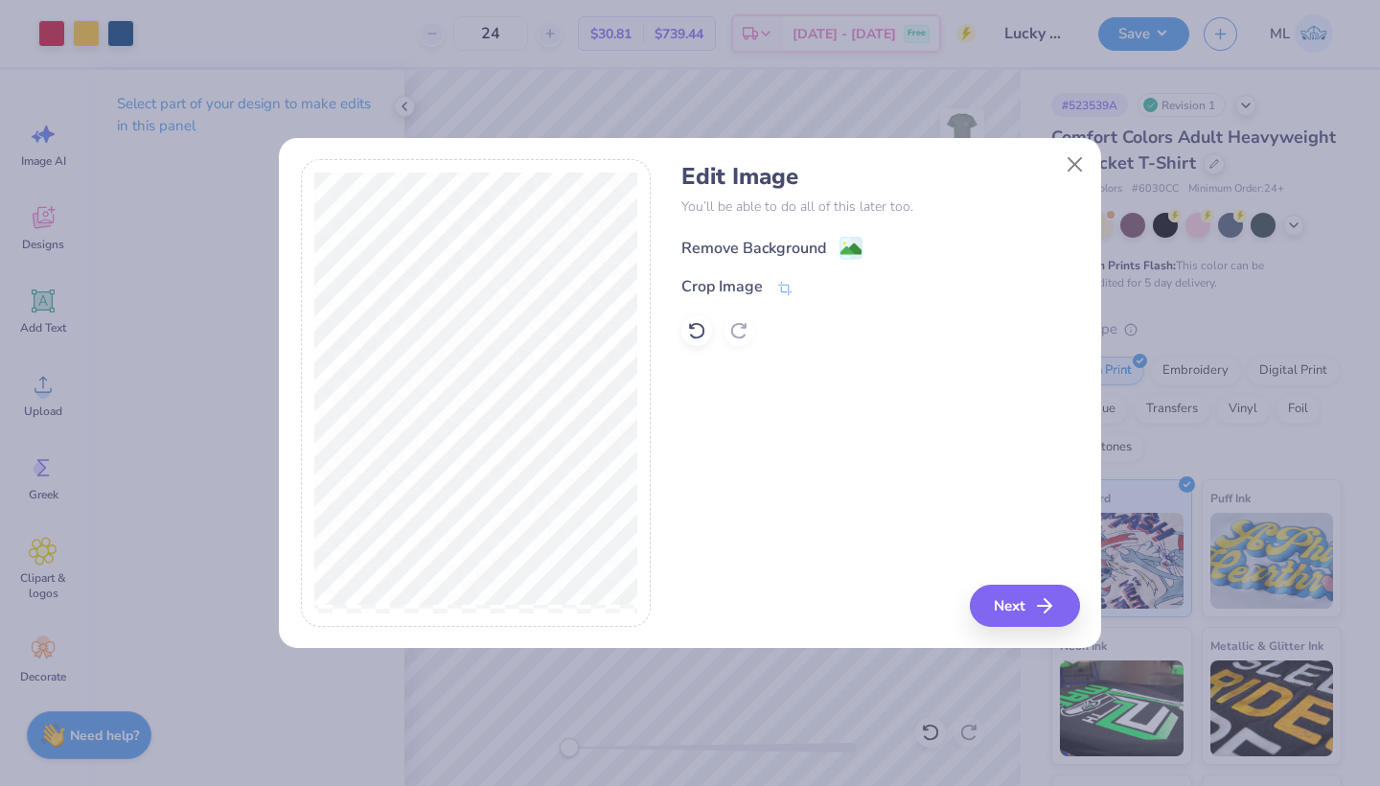
click at [850, 245] on image at bounding box center [851, 249] width 21 height 21
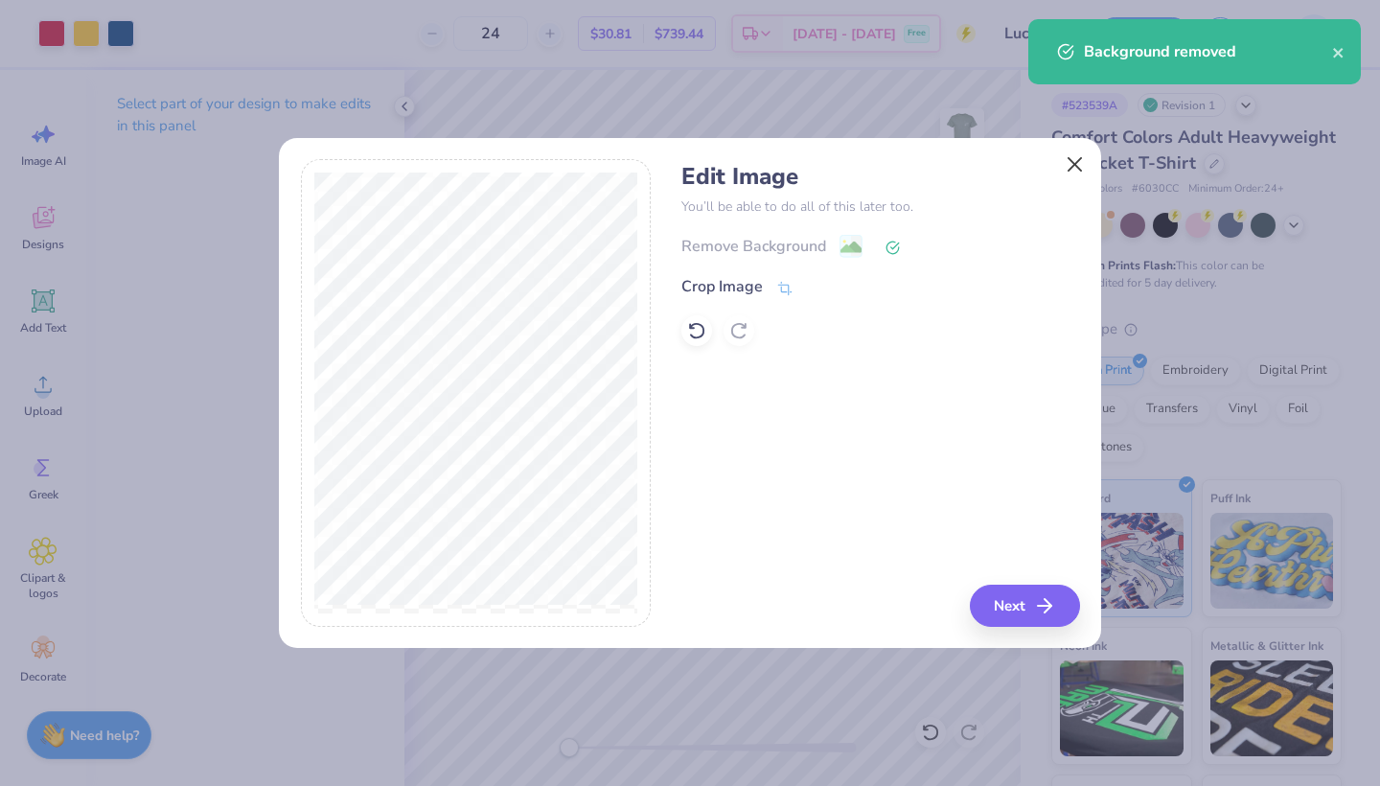
click at [1075, 158] on button "Close" at bounding box center [1075, 164] width 36 height 36
